Goal: Information Seeking & Learning: Learn about a topic

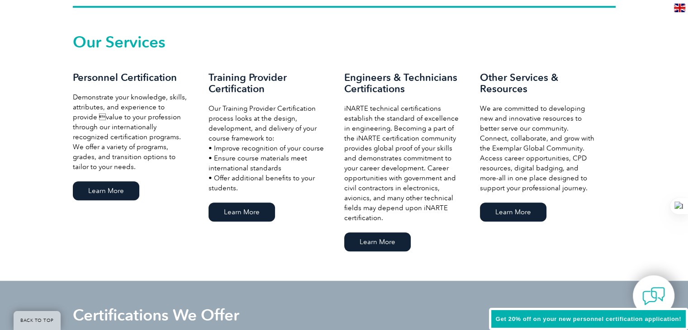
scroll to position [617, 0]
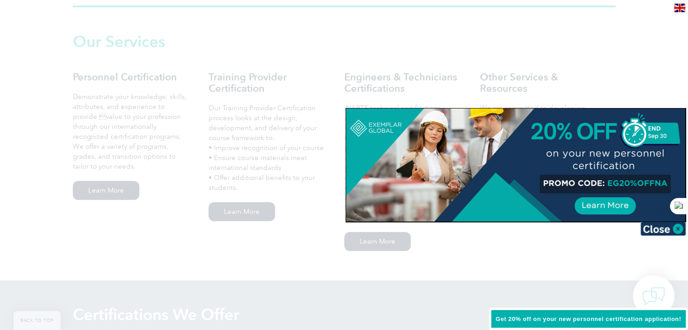
click at [90, 190] on div at bounding box center [344, 165] width 688 height 330
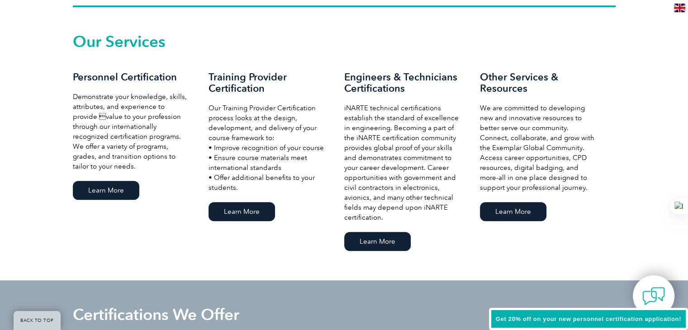
click at [90, 190] on link "Learn More" at bounding box center [106, 190] width 66 height 19
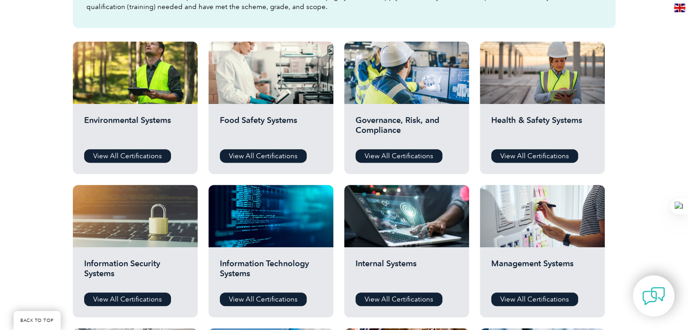
scroll to position [316, 0]
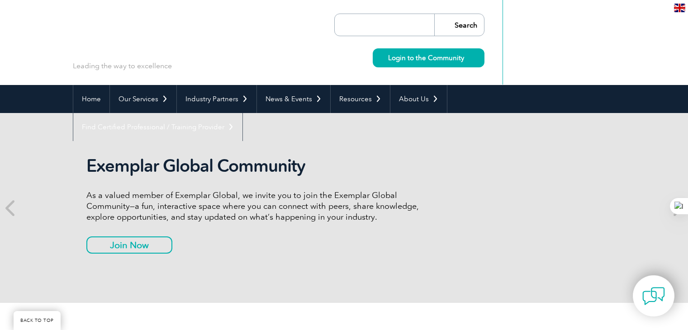
scroll to position [617, 0]
